Goal: Transaction & Acquisition: Book appointment/travel/reservation

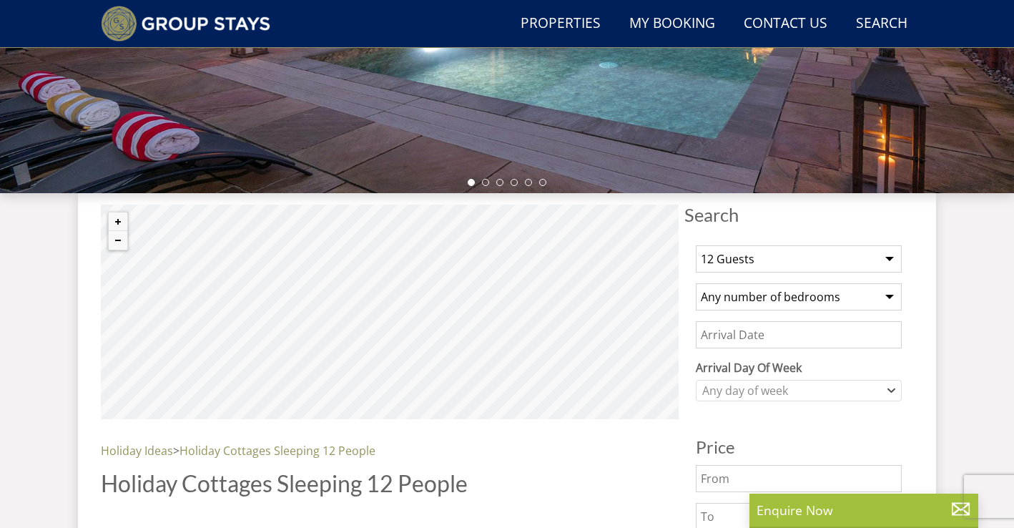
scroll to position [435, 0]
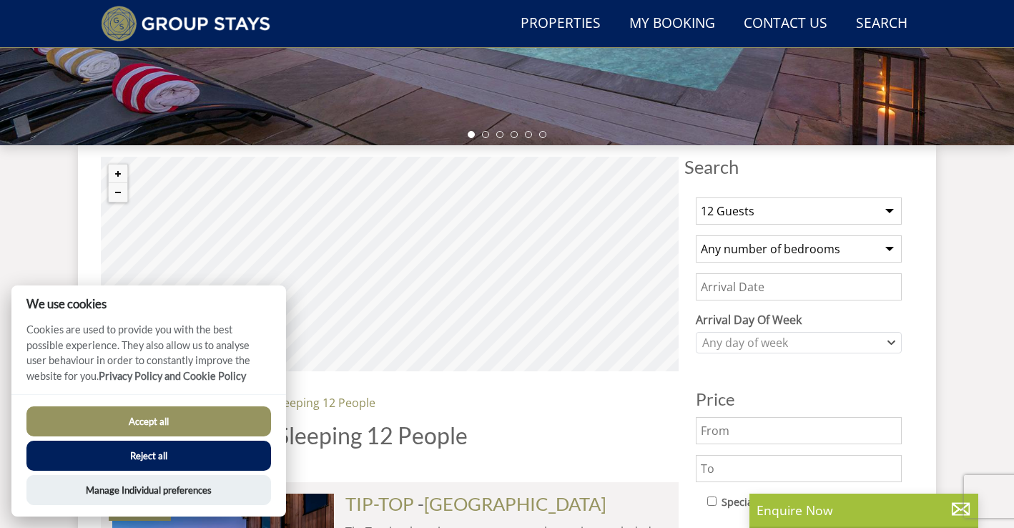
select select "9"
click at [189, 420] on button "Accept all" at bounding box center [148, 421] width 245 height 30
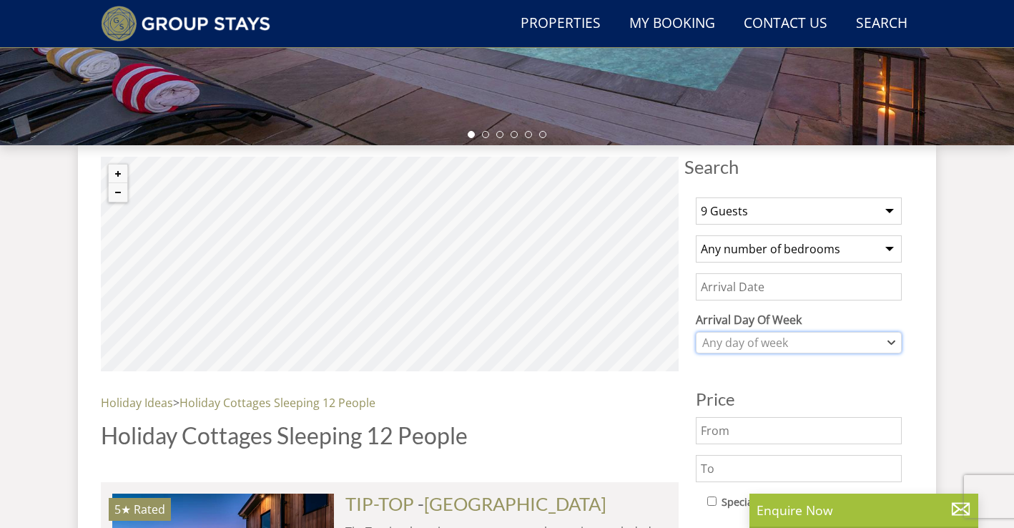
click at [795, 341] on div "Any day of week" at bounding box center [791, 343] width 185 height 16
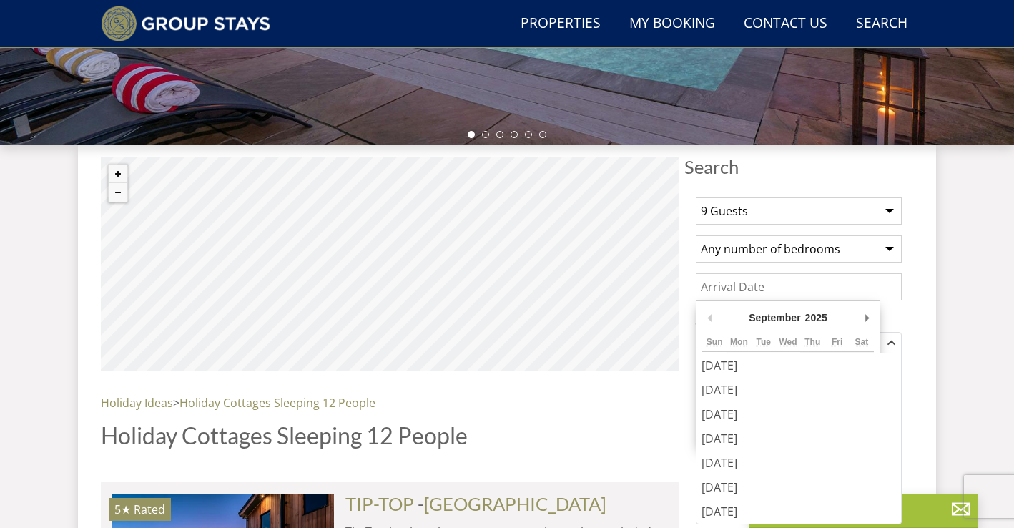
click at [794, 290] on input "Date" at bounding box center [799, 286] width 206 height 27
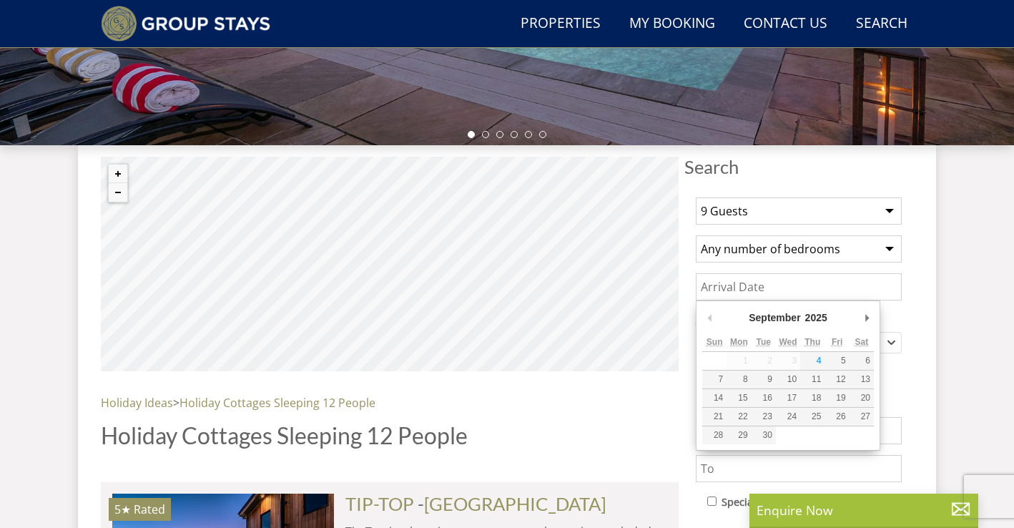
click at [751, 290] on input "Date" at bounding box center [799, 286] width 206 height 27
click at [751, 288] on input "Date" at bounding box center [799, 286] width 206 height 27
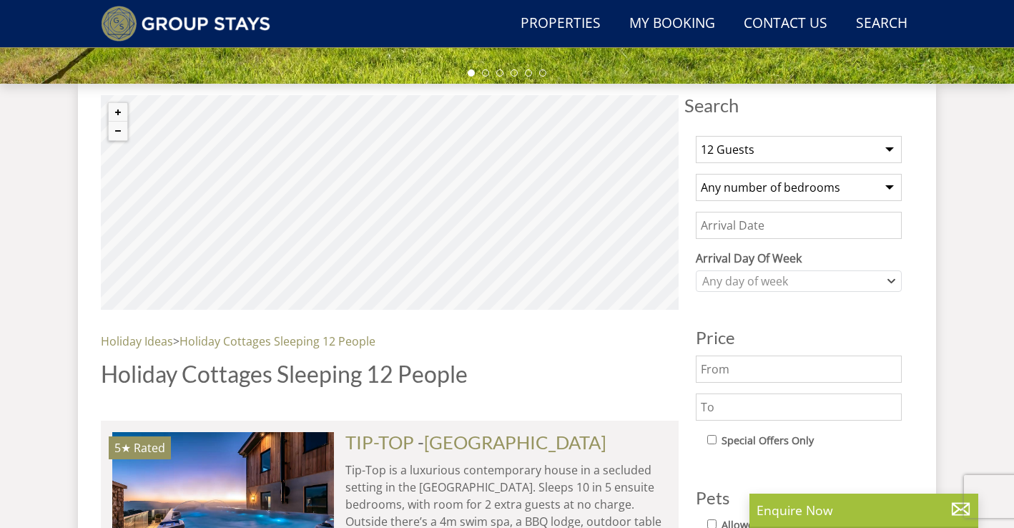
scroll to position [502, 0]
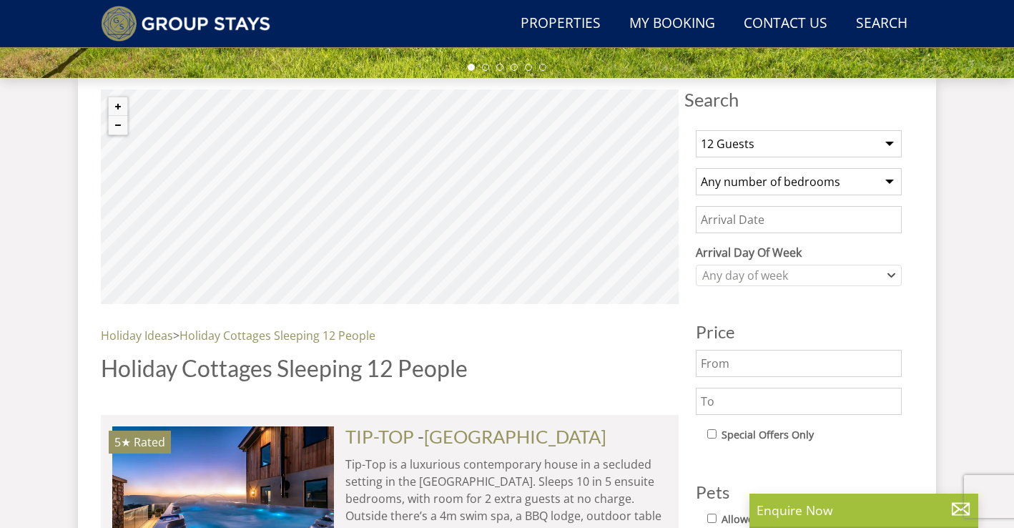
click at [799, 218] on input "Date" at bounding box center [799, 219] width 206 height 27
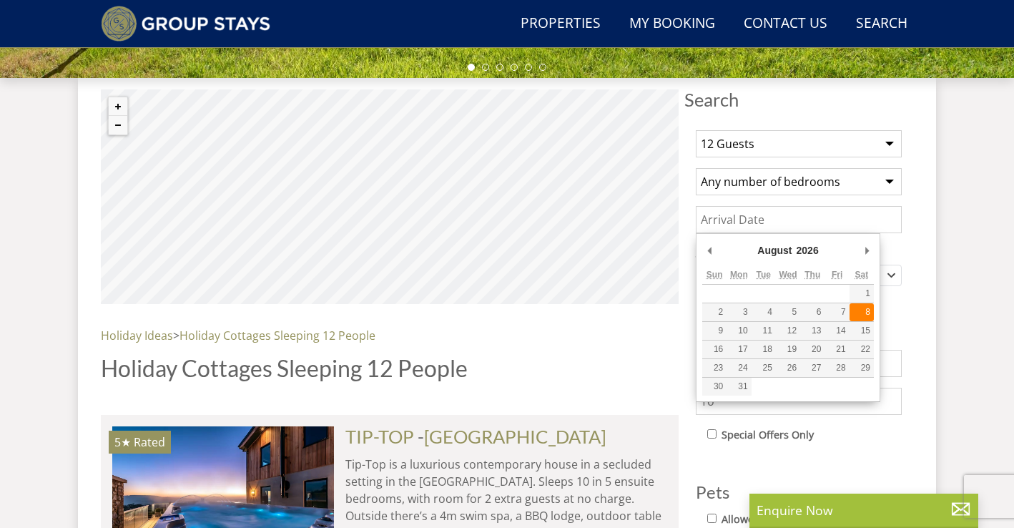
type input "[DATE]"
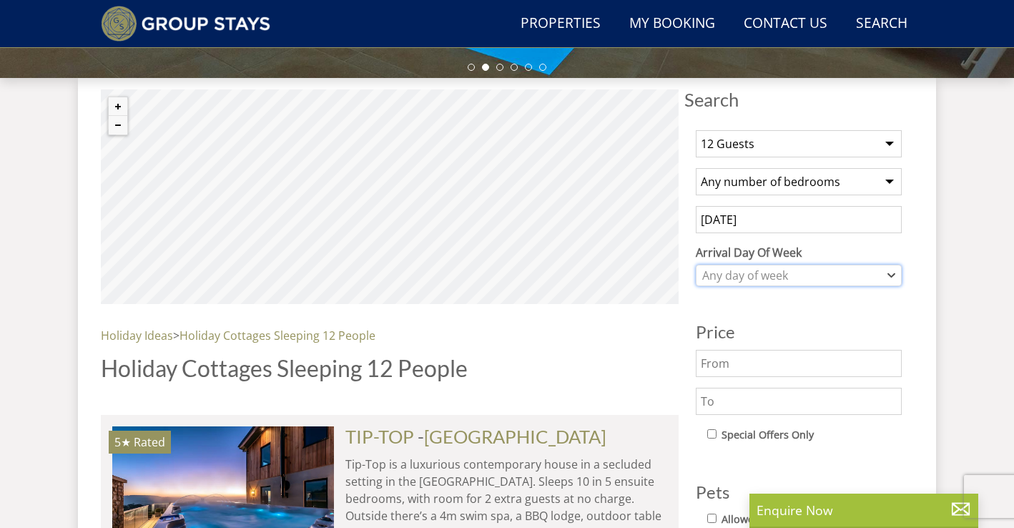
click at [799, 274] on div "Any day of week" at bounding box center [791, 275] width 185 height 16
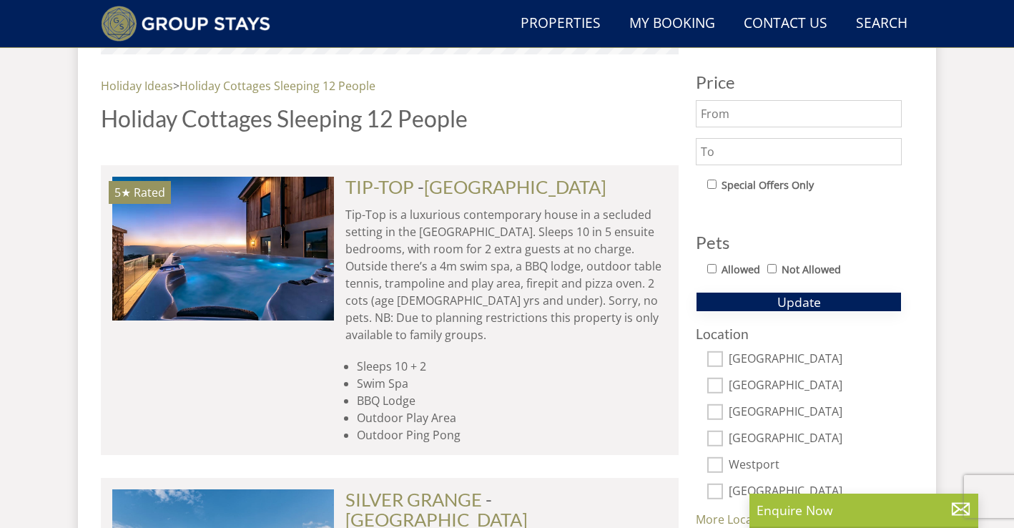
scroll to position [753, 0]
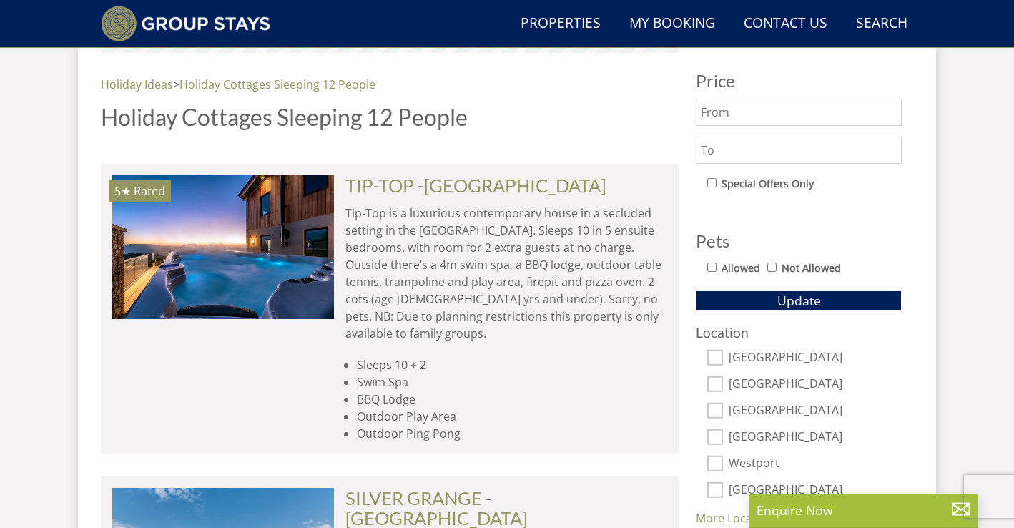
click at [712, 270] on input "Allowed" at bounding box center [711, 266] width 9 height 9
checkbox input "true"
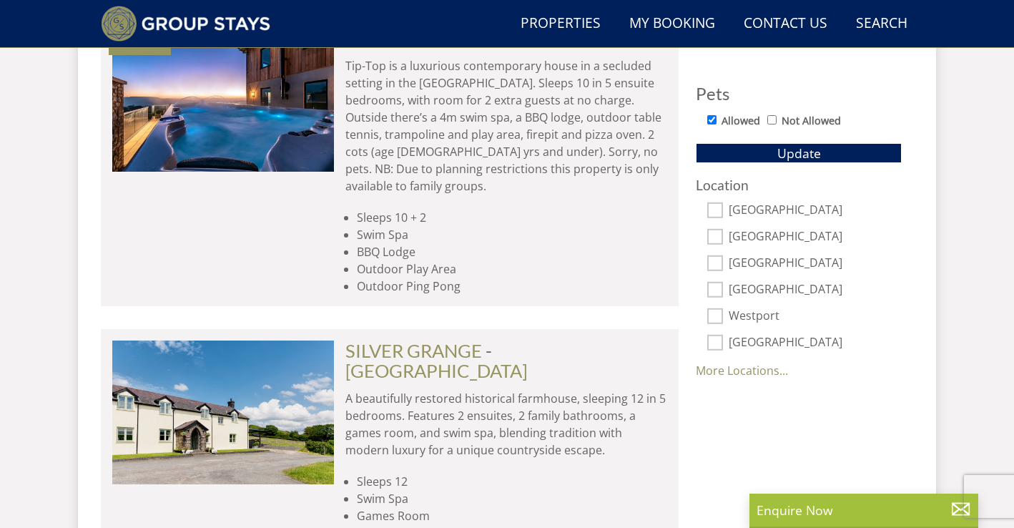
scroll to position [912, 0]
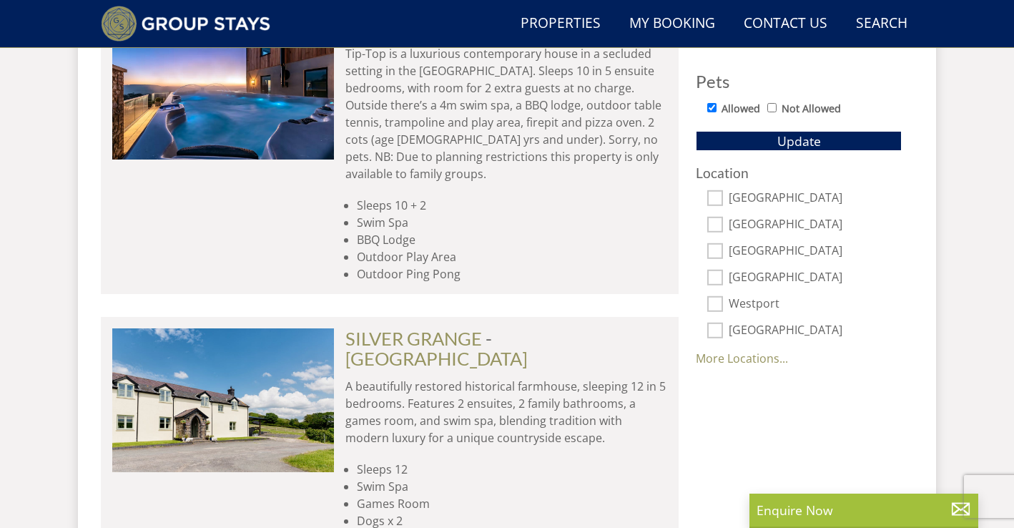
click at [714, 198] on input "[GEOGRAPHIC_DATA]" at bounding box center [715, 198] width 16 height 16
checkbox input "true"
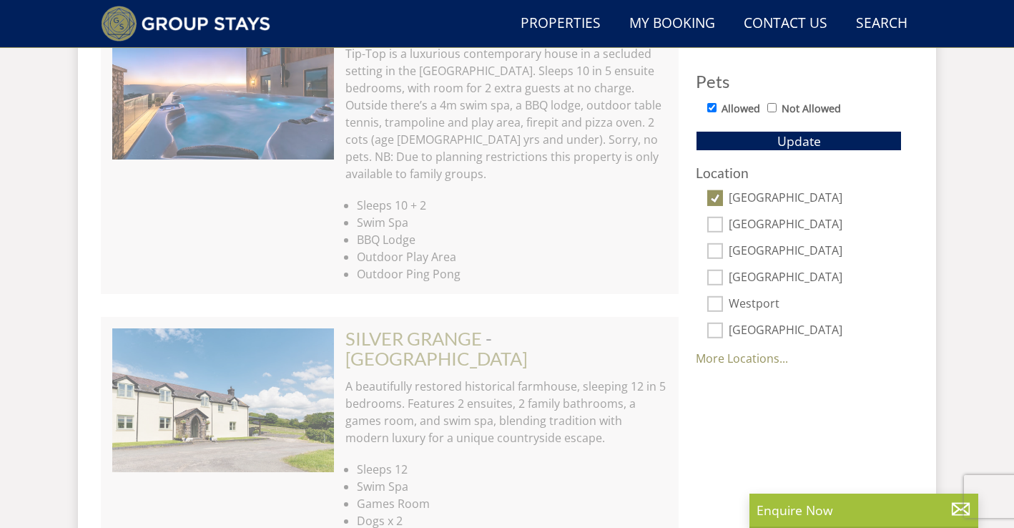
click at [713, 225] on input "[GEOGRAPHIC_DATA]" at bounding box center [715, 225] width 16 height 16
checkbox input "true"
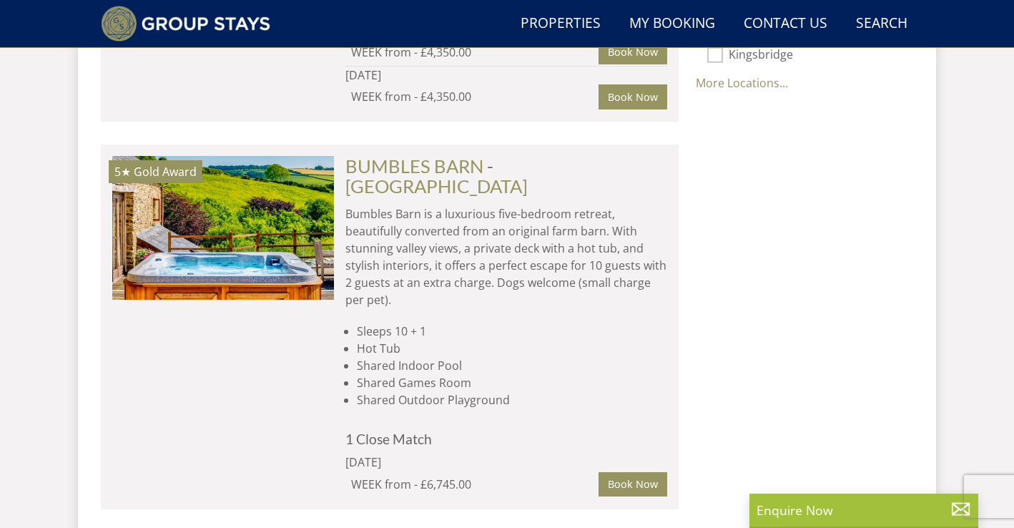
scroll to position [1257, 0]
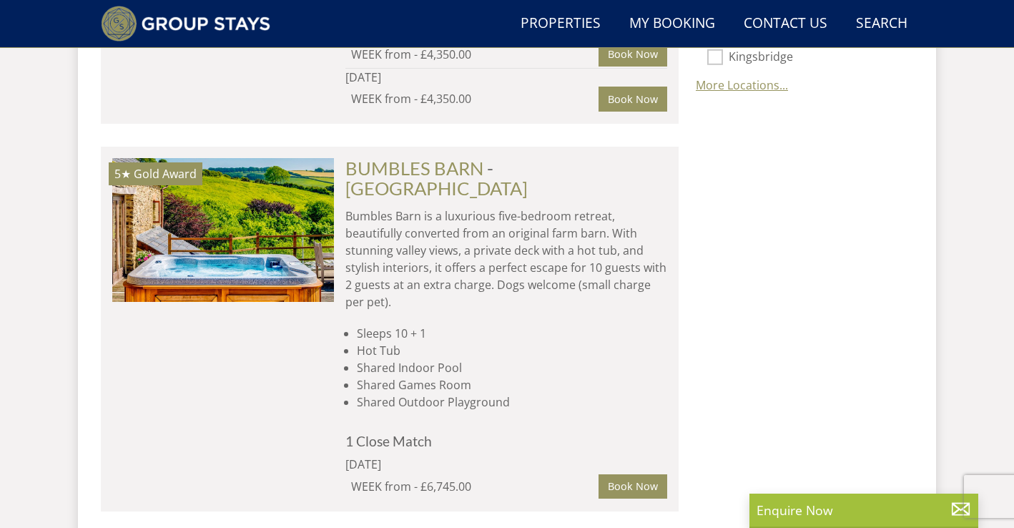
click at [751, 77] on link "More Locations..." at bounding box center [742, 85] width 92 height 16
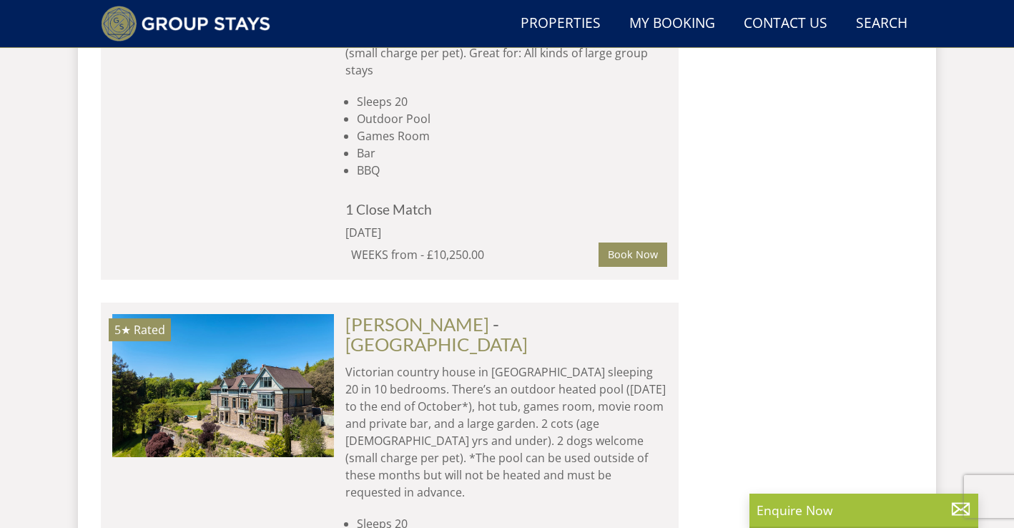
scroll to position [4515, 0]
